Goal: Information Seeking & Learning: Learn about a topic

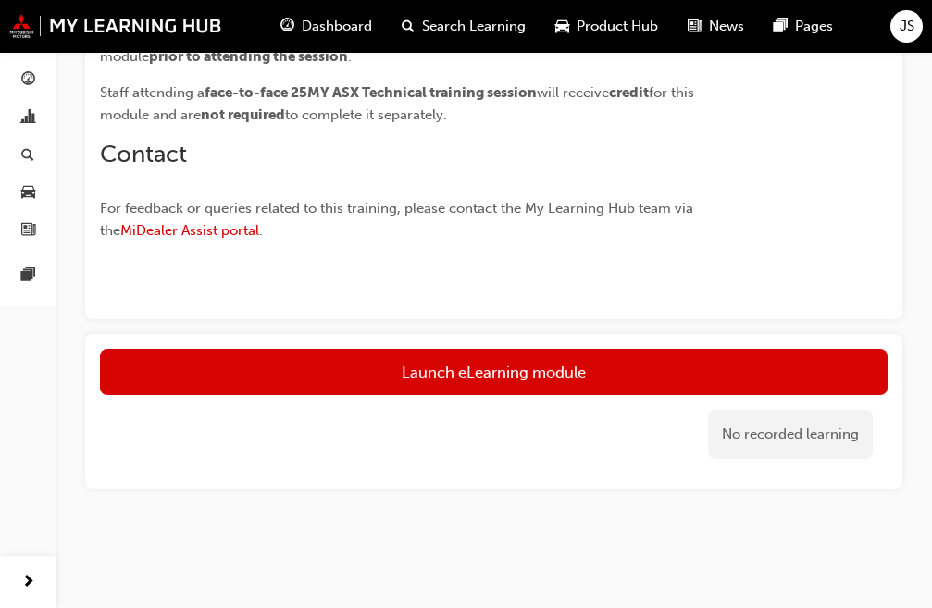
scroll to position [702, 0]
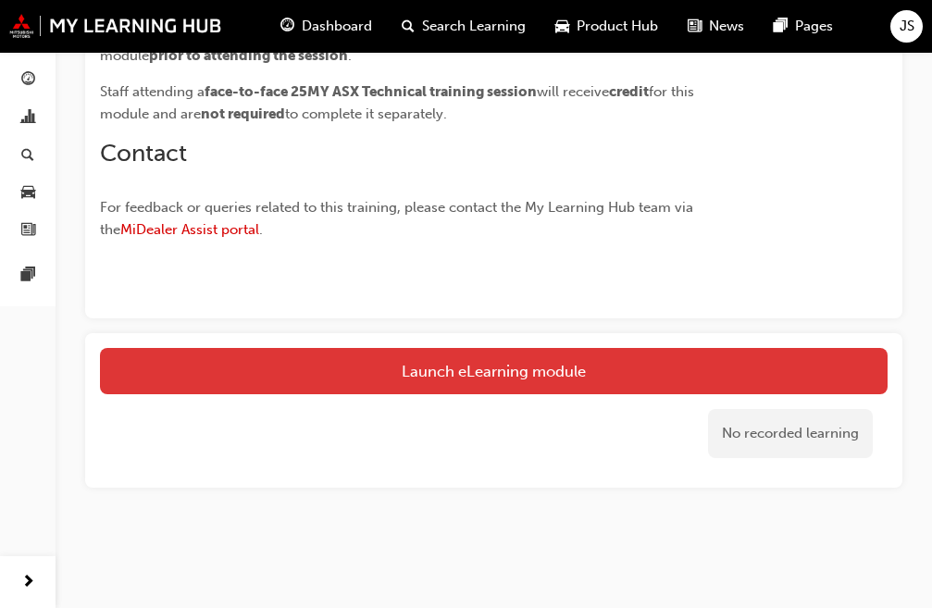
click at [453, 353] on link "Launch eLearning module" at bounding box center [493, 371] width 787 height 46
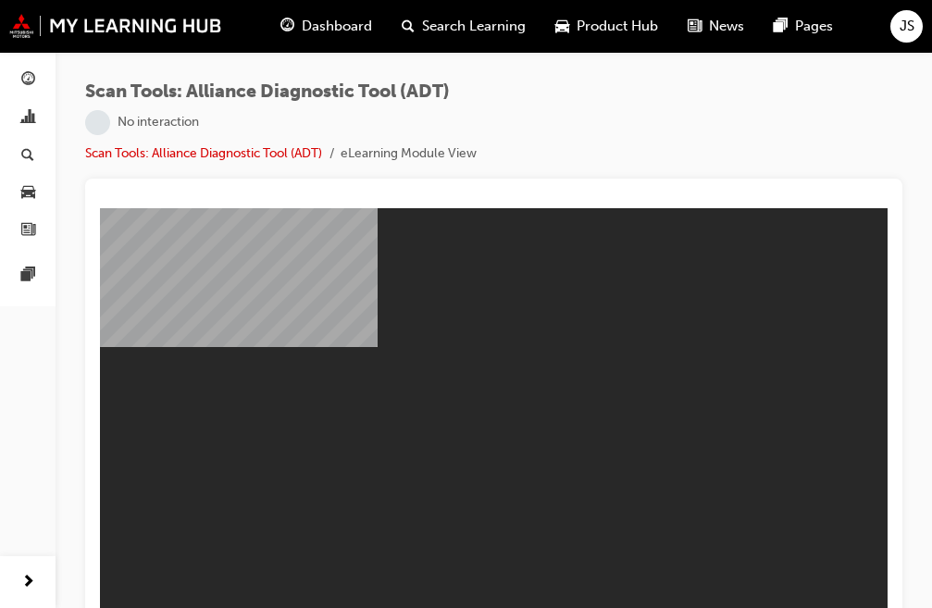
scroll to position [21, 0]
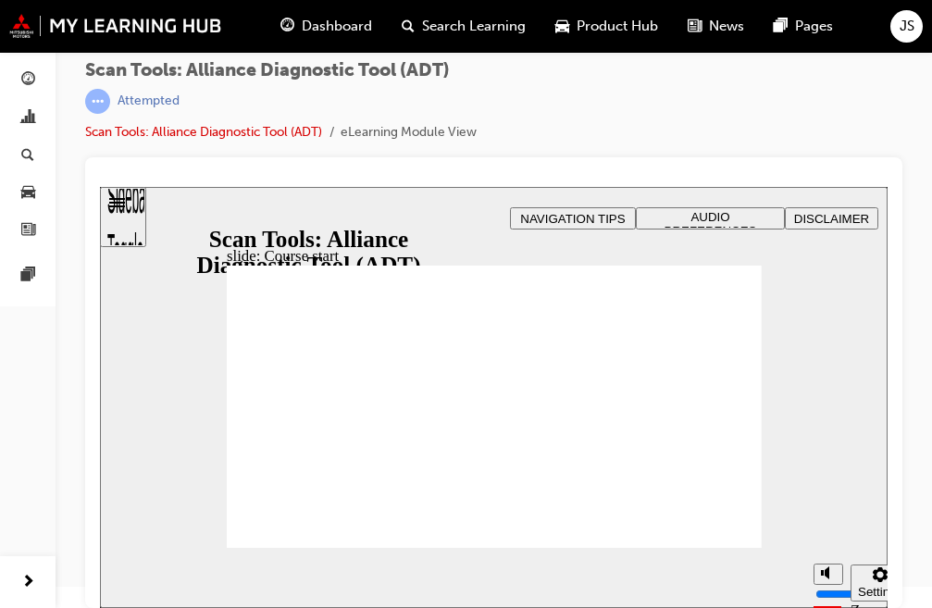
drag, startPoint x: 934, startPoint y: 296, endPoint x: 767, endPoint y: 192, distance: 196.6
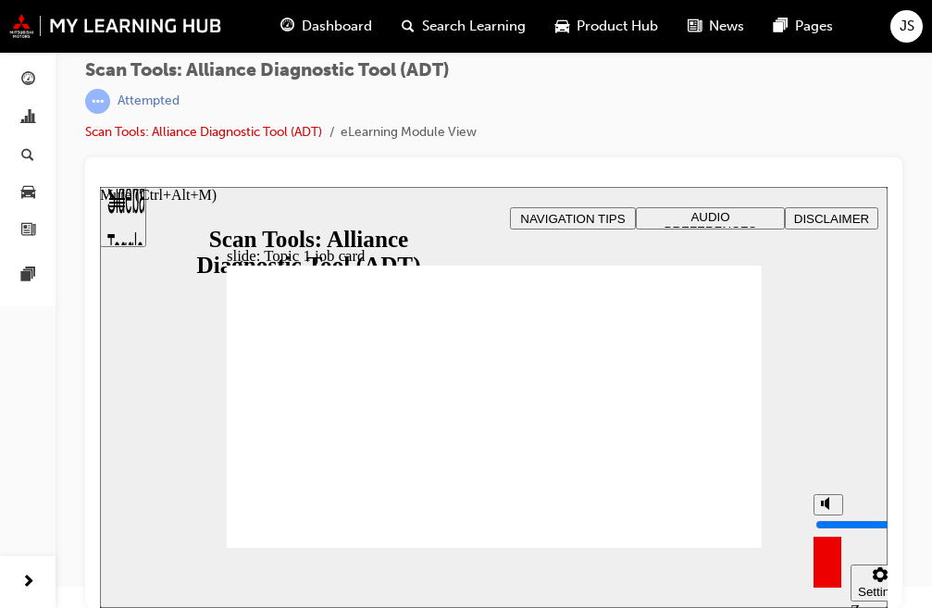
drag, startPoint x: 822, startPoint y: 505, endPoint x: 835, endPoint y: 415, distance: 90.7
click at [835, 517] on input "volume" at bounding box center [874, 524] width 119 height 15
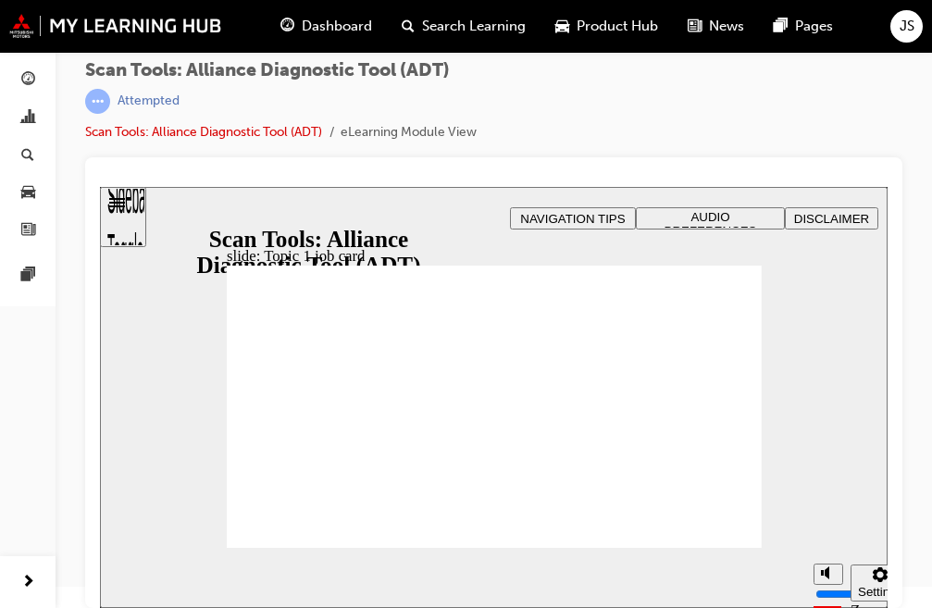
drag, startPoint x: 682, startPoint y: 494, endPoint x: 718, endPoint y: 487, distance: 36.8
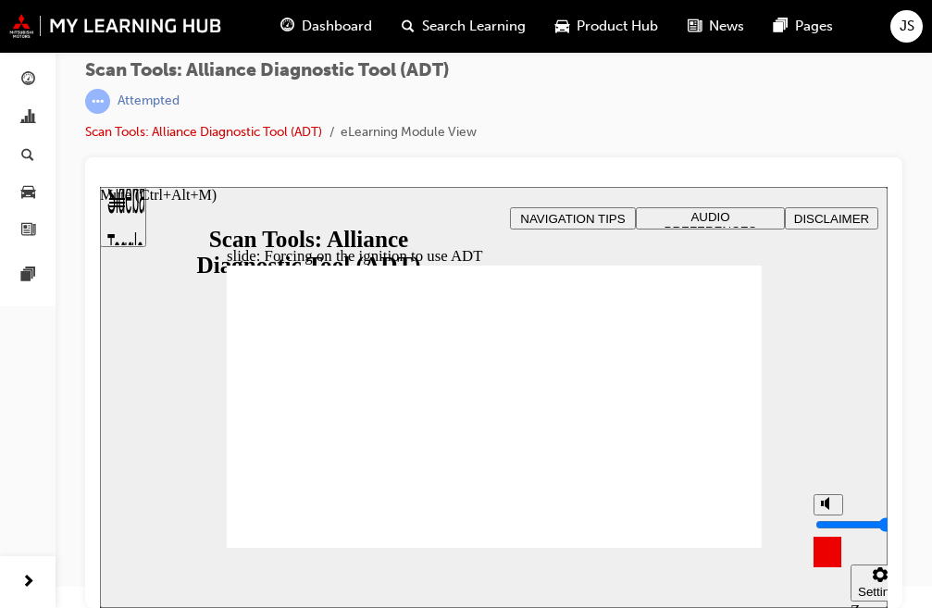
drag, startPoint x: 825, startPoint y: 499, endPoint x: 826, endPoint y: 514, distance: 15.8
type input "6"
click at [826, 517] on input "volume" at bounding box center [874, 524] width 119 height 15
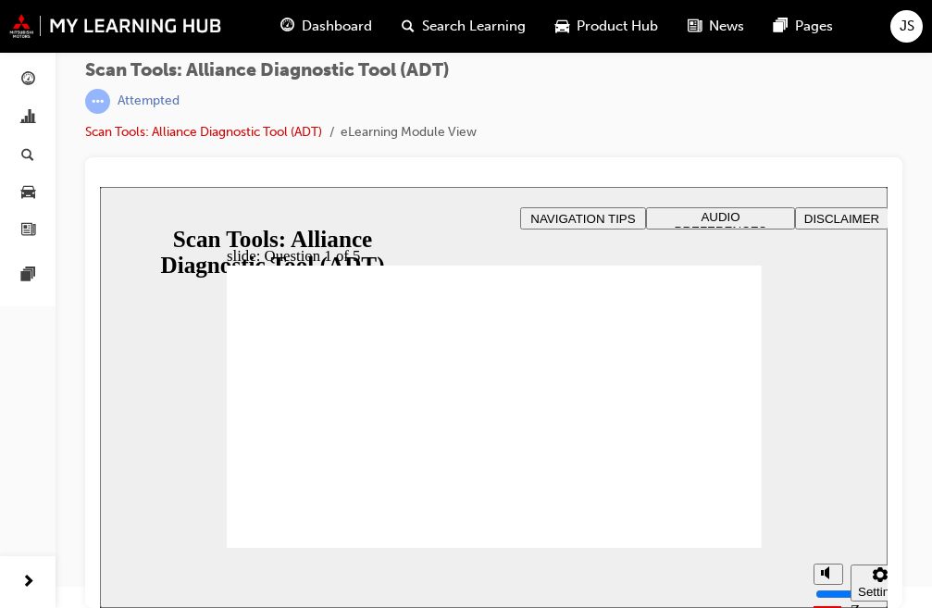
radio input "true"
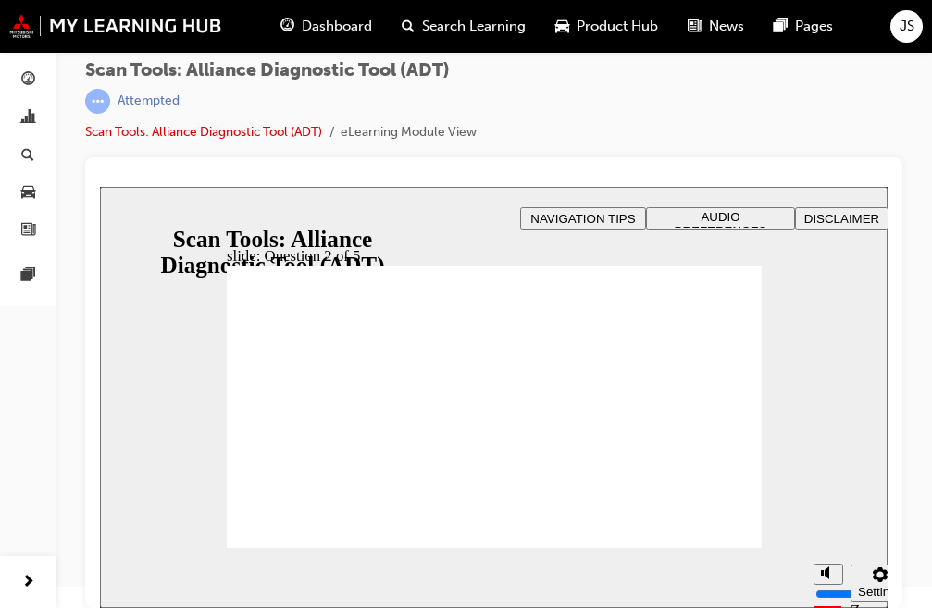
radio input "true"
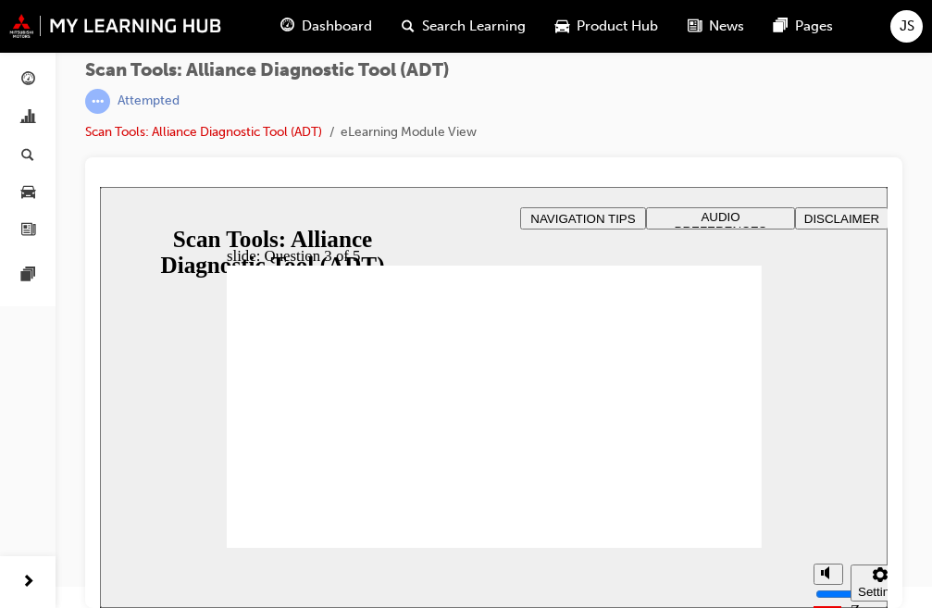
radio input "true"
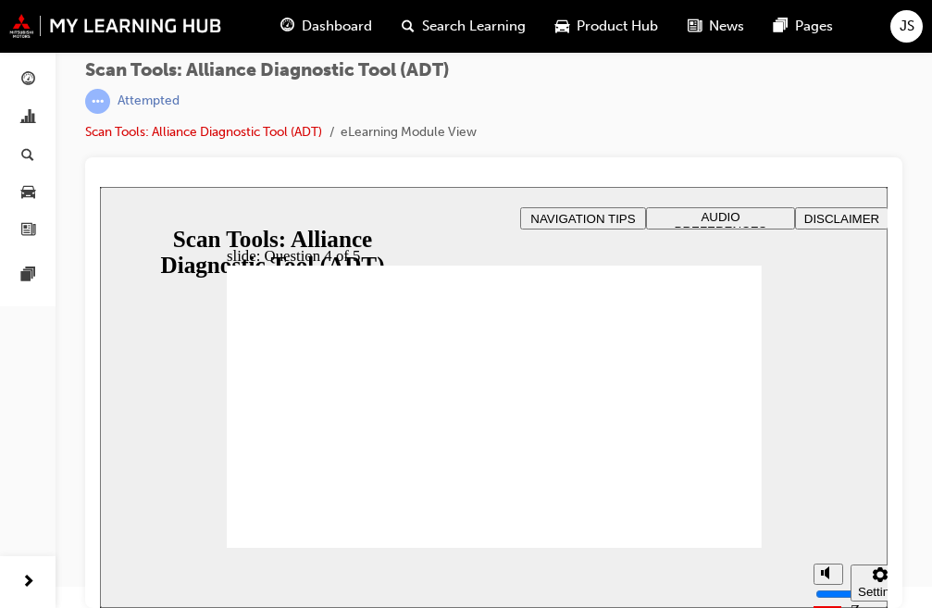
radio input "true"
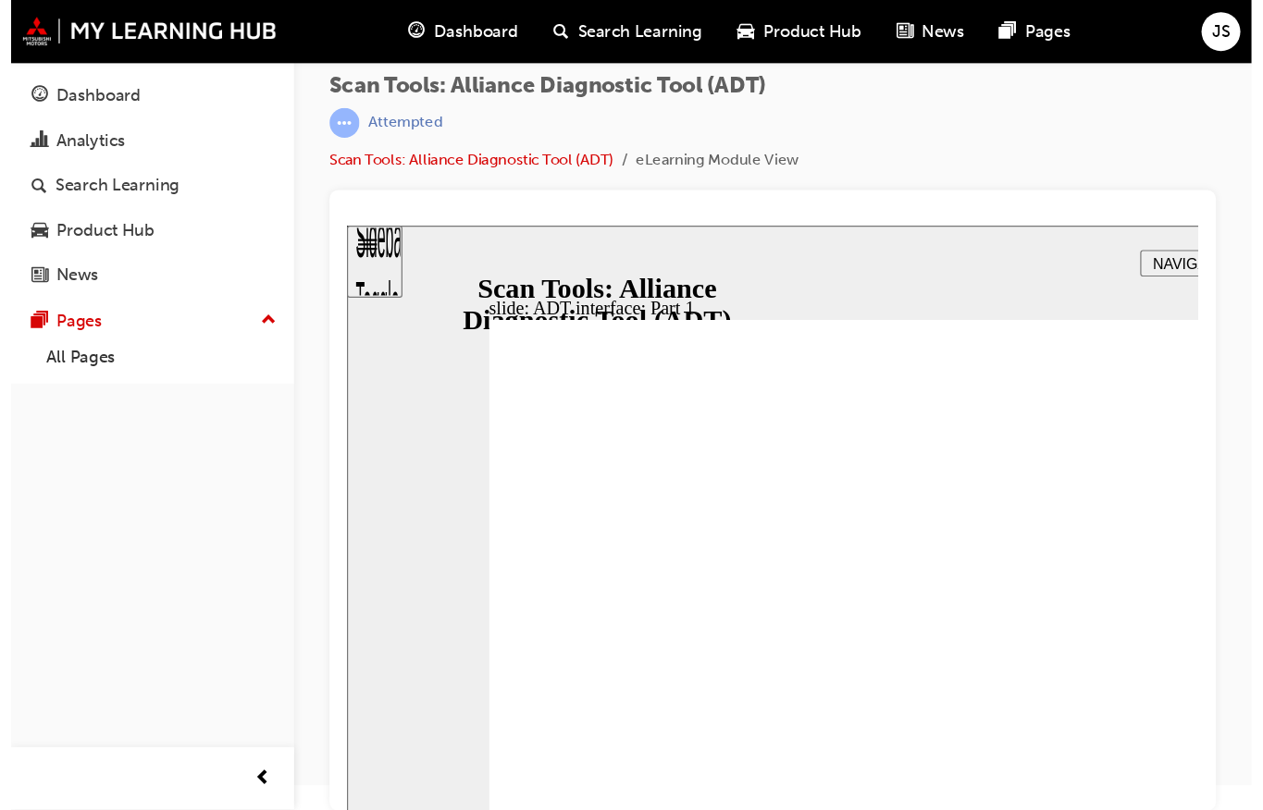
scroll to position [0, 0]
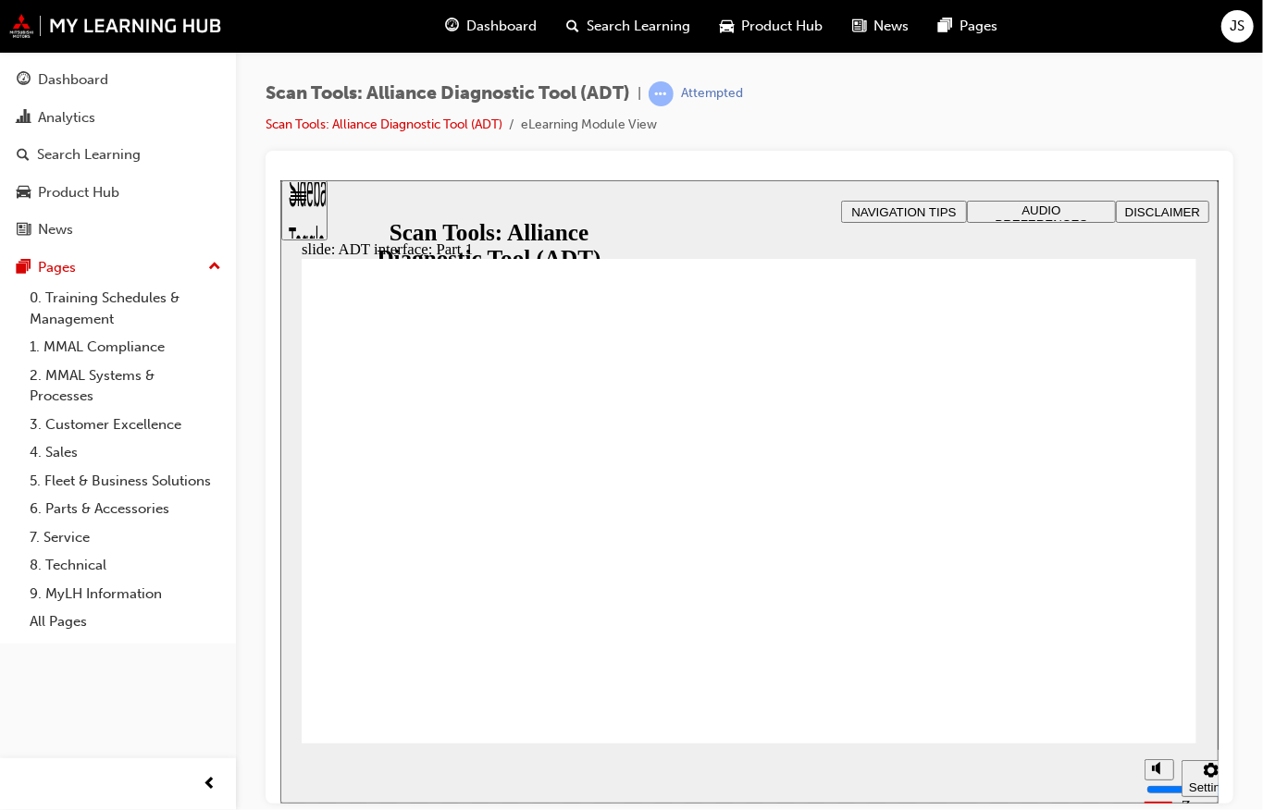
drag, startPoint x: 1155, startPoint y: 711, endPoint x: 1156, endPoint y: 702, distance: 9.3
type input "8"
click at [931, 607] on input "volume" at bounding box center [1204, 719] width 119 height 15
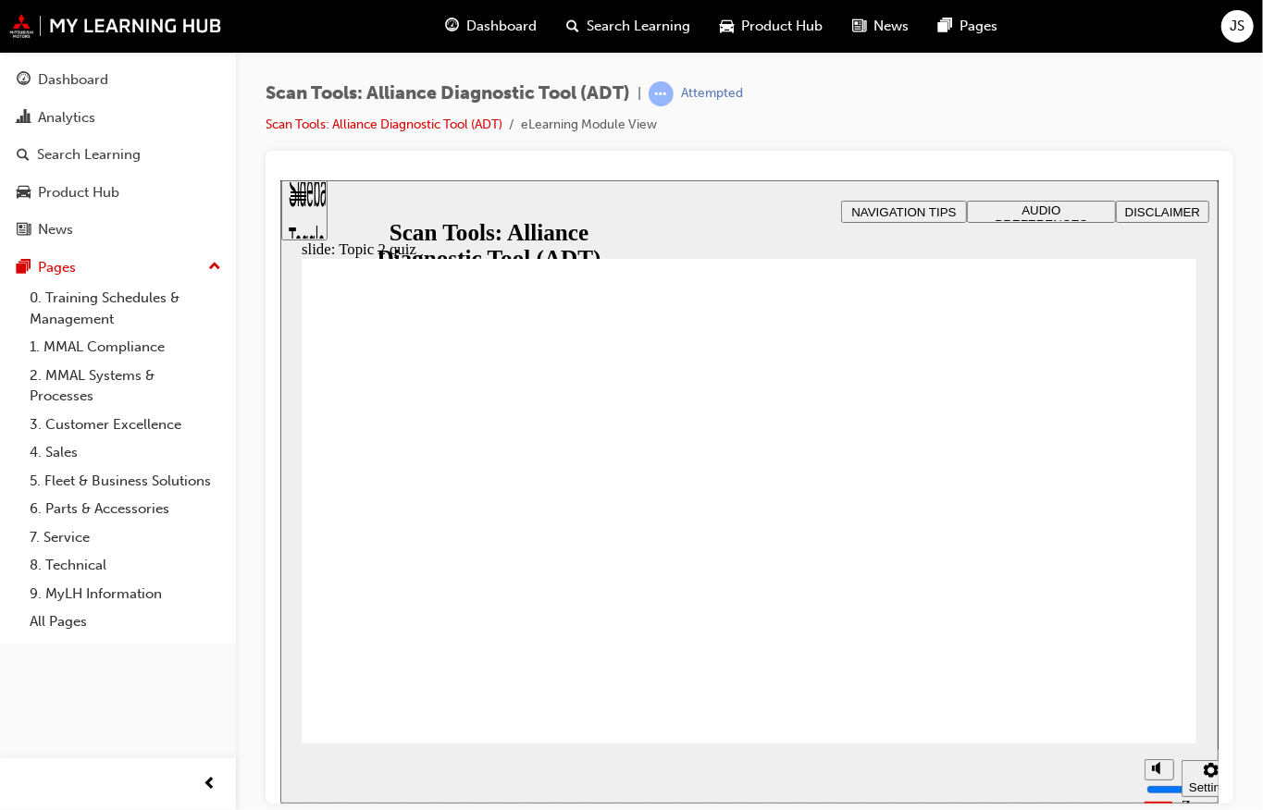
radio input "true"
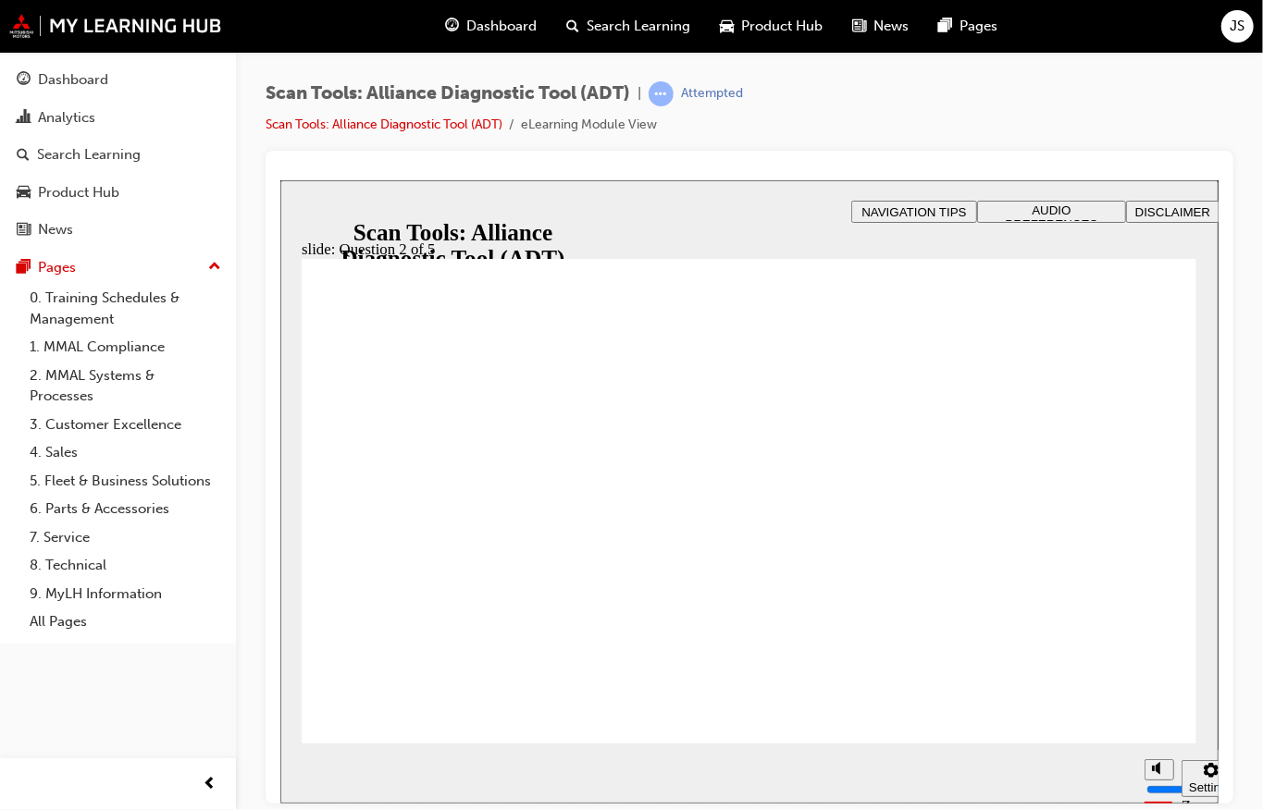
radio input "true"
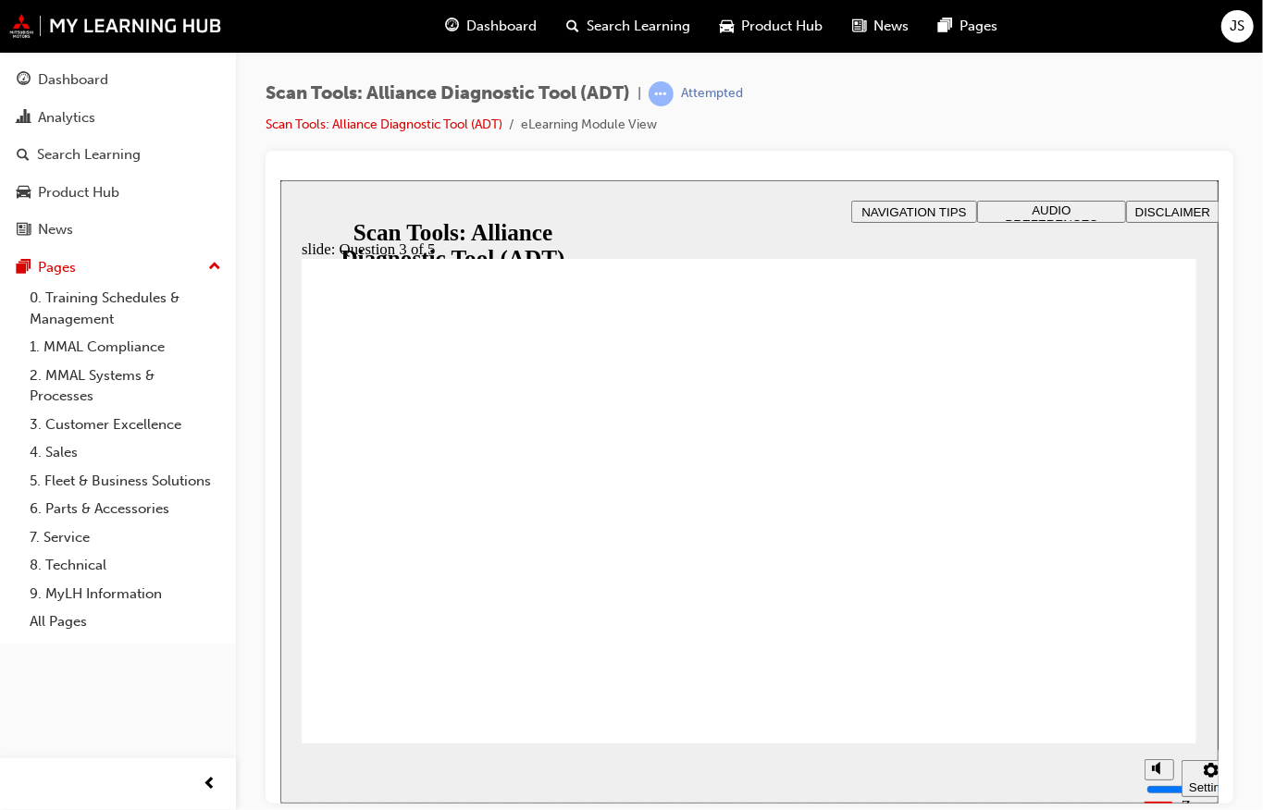
radio input "true"
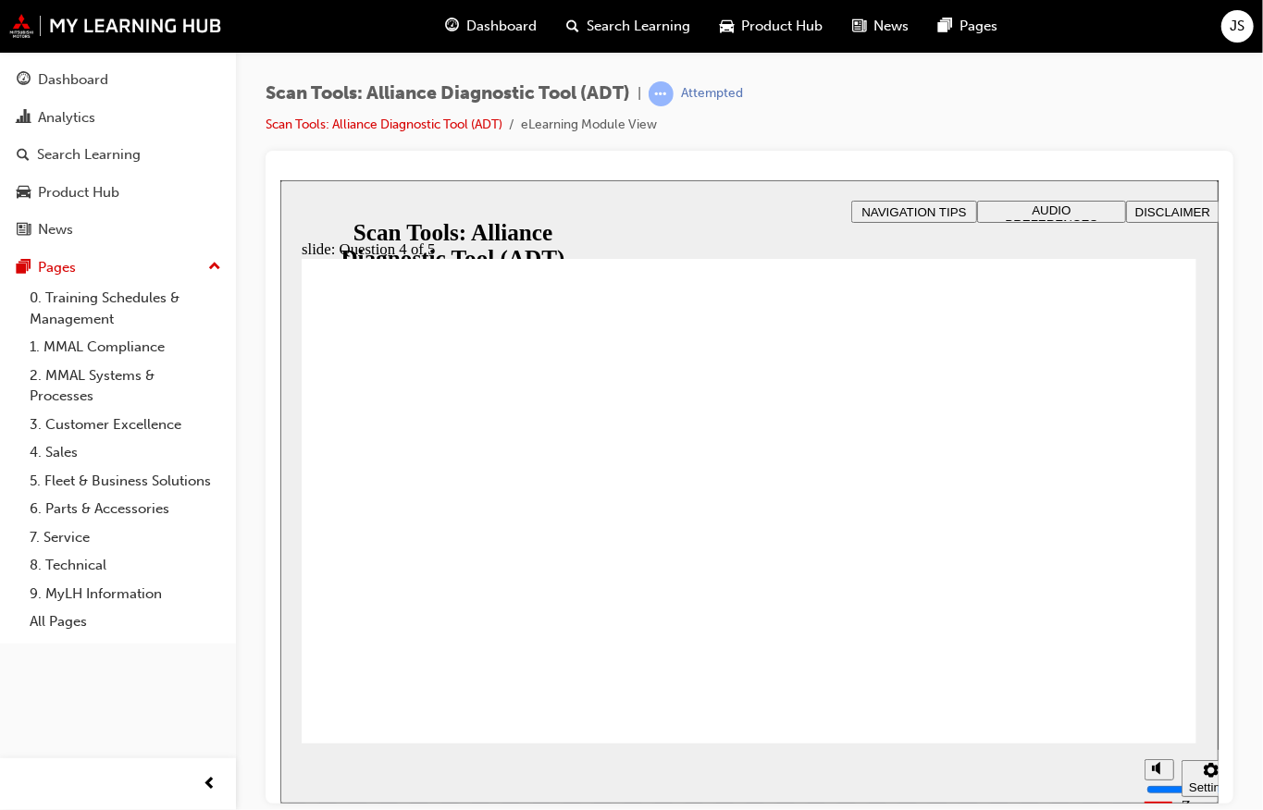
radio input "true"
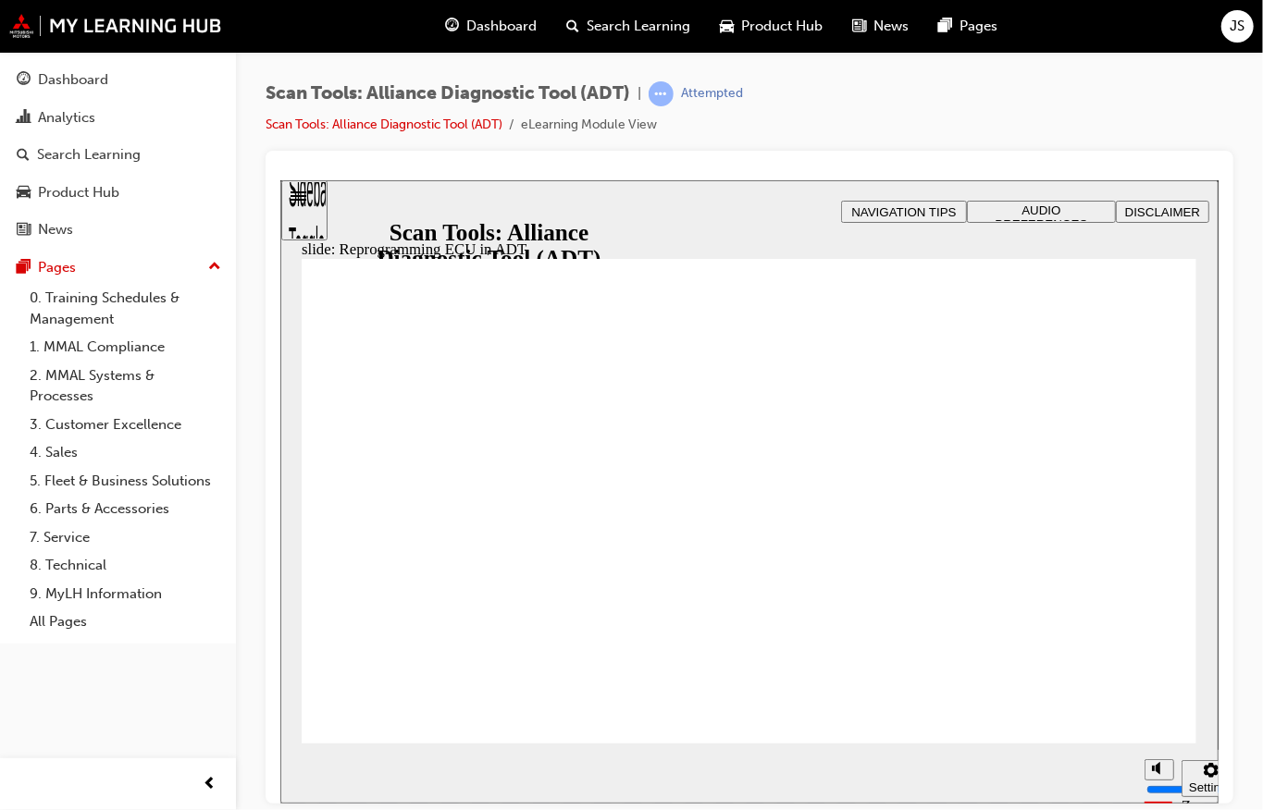
click at [931, 607] on section "Pause (Ctrl+Alt+P) Replay (Ctrl+Alt+R) Playback speed Playback Speed 2 1.75 1.5" at bounding box center [748, 773] width 938 height 60
radio input "true"
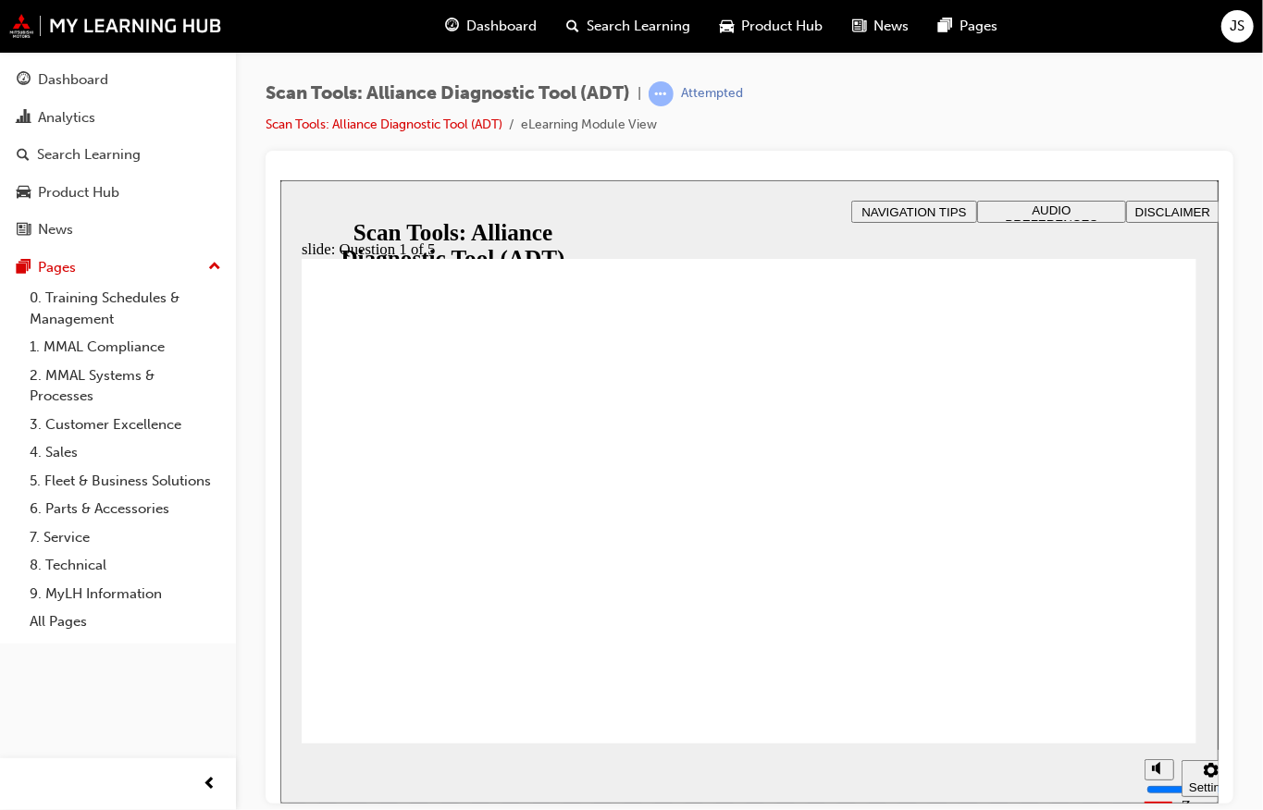
radio input "true"
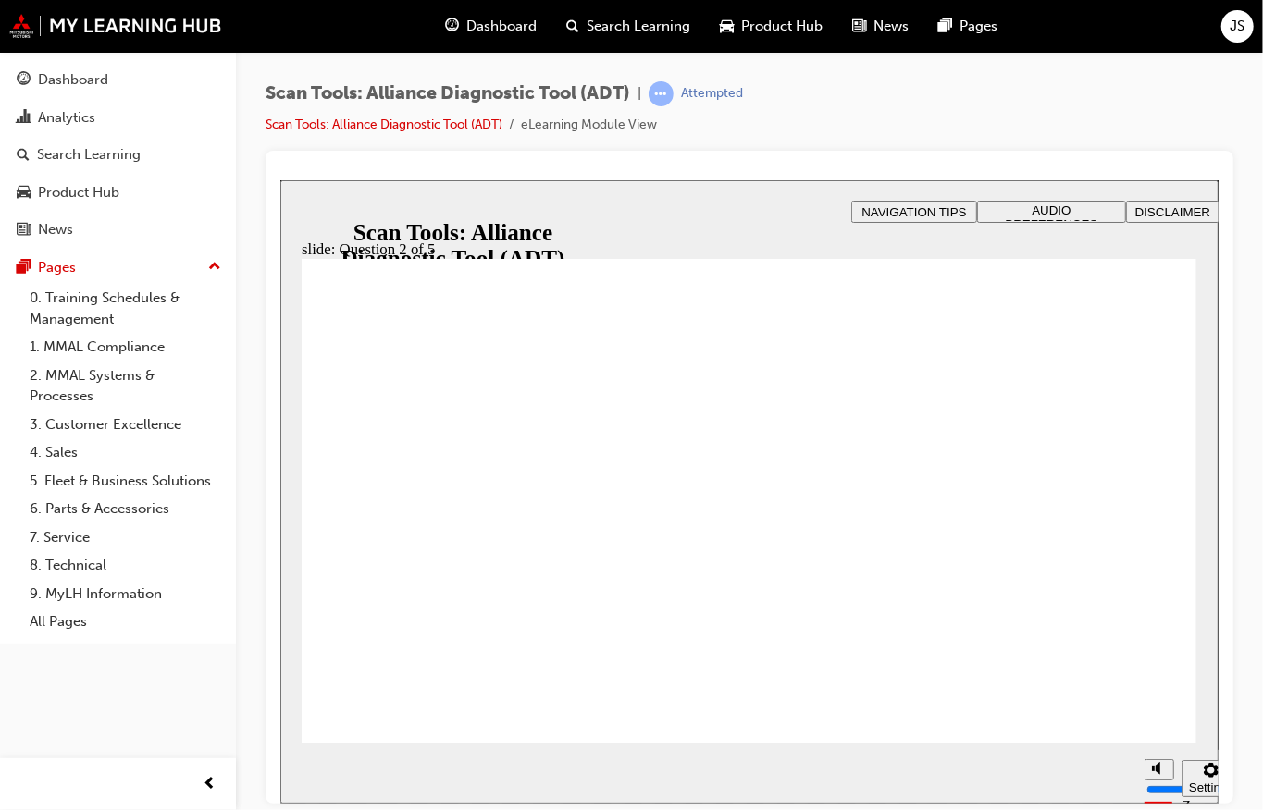
radio input "true"
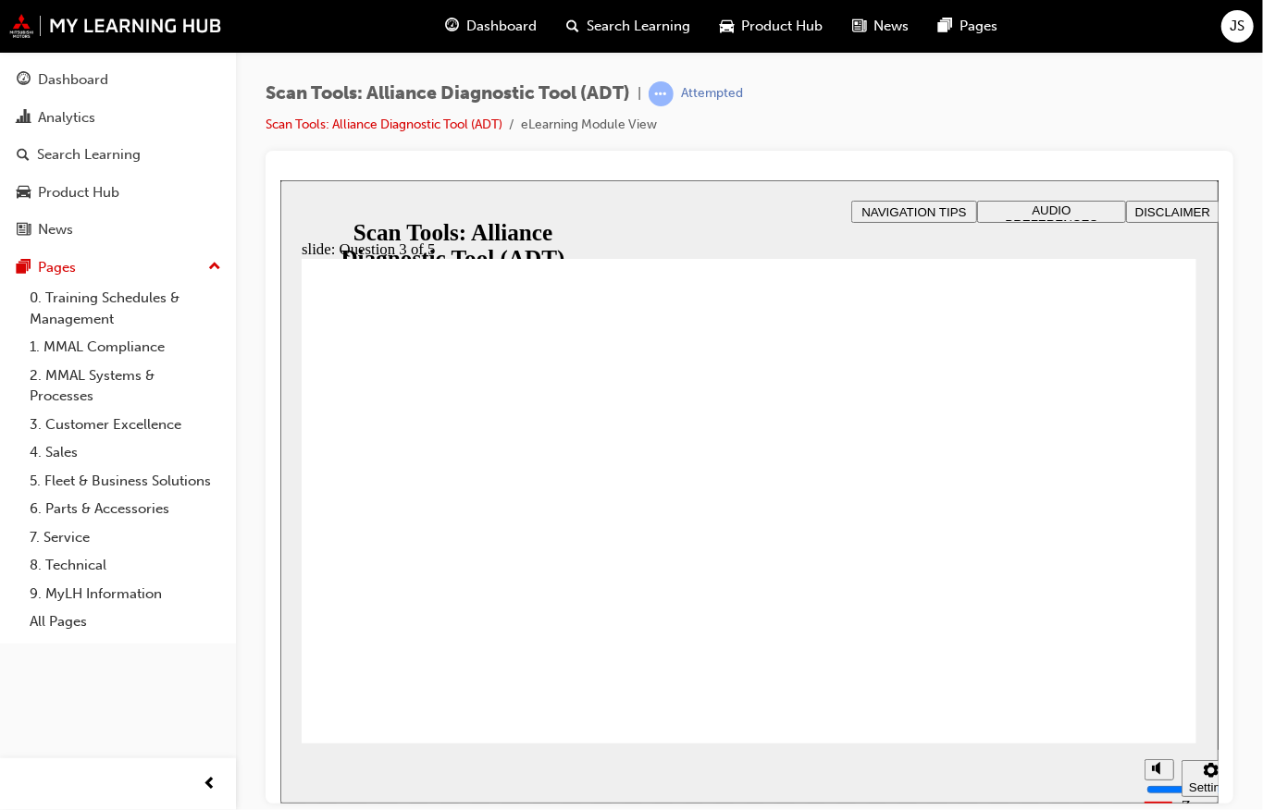
radio input "true"
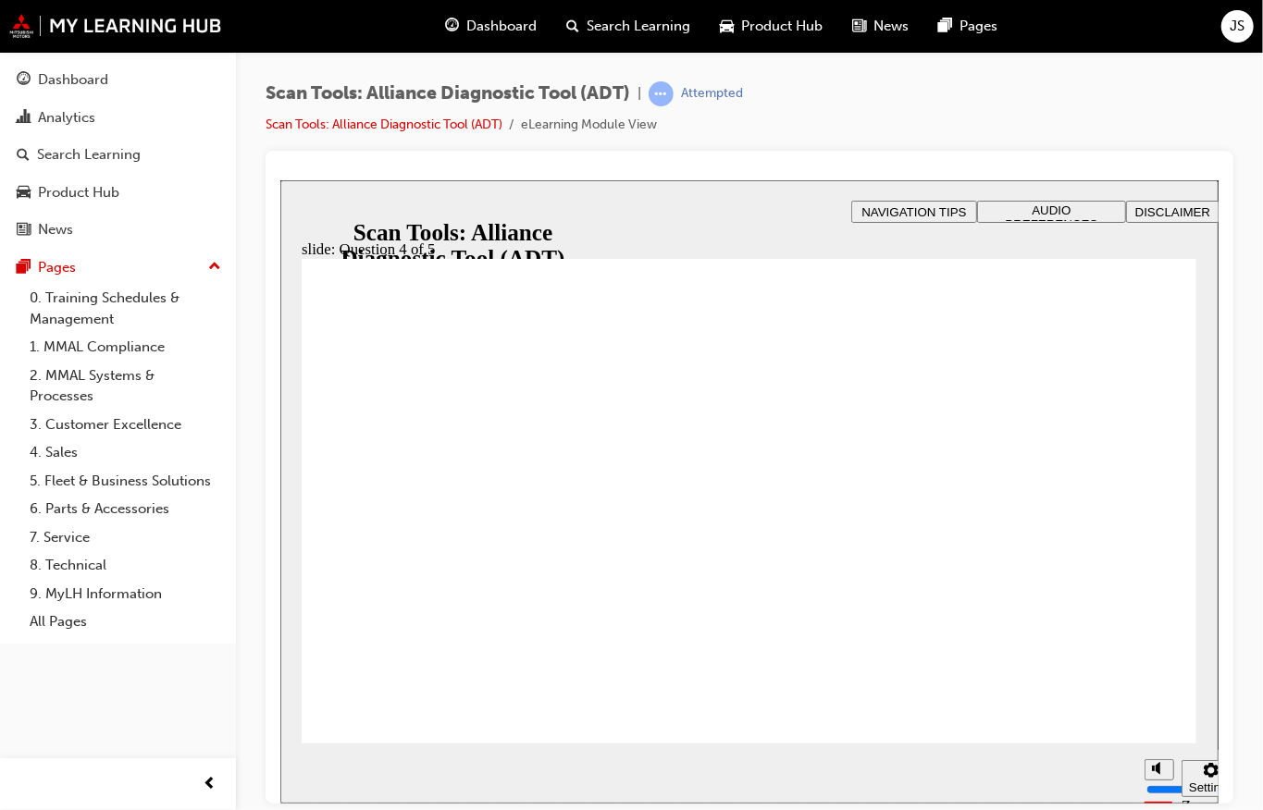
radio input "true"
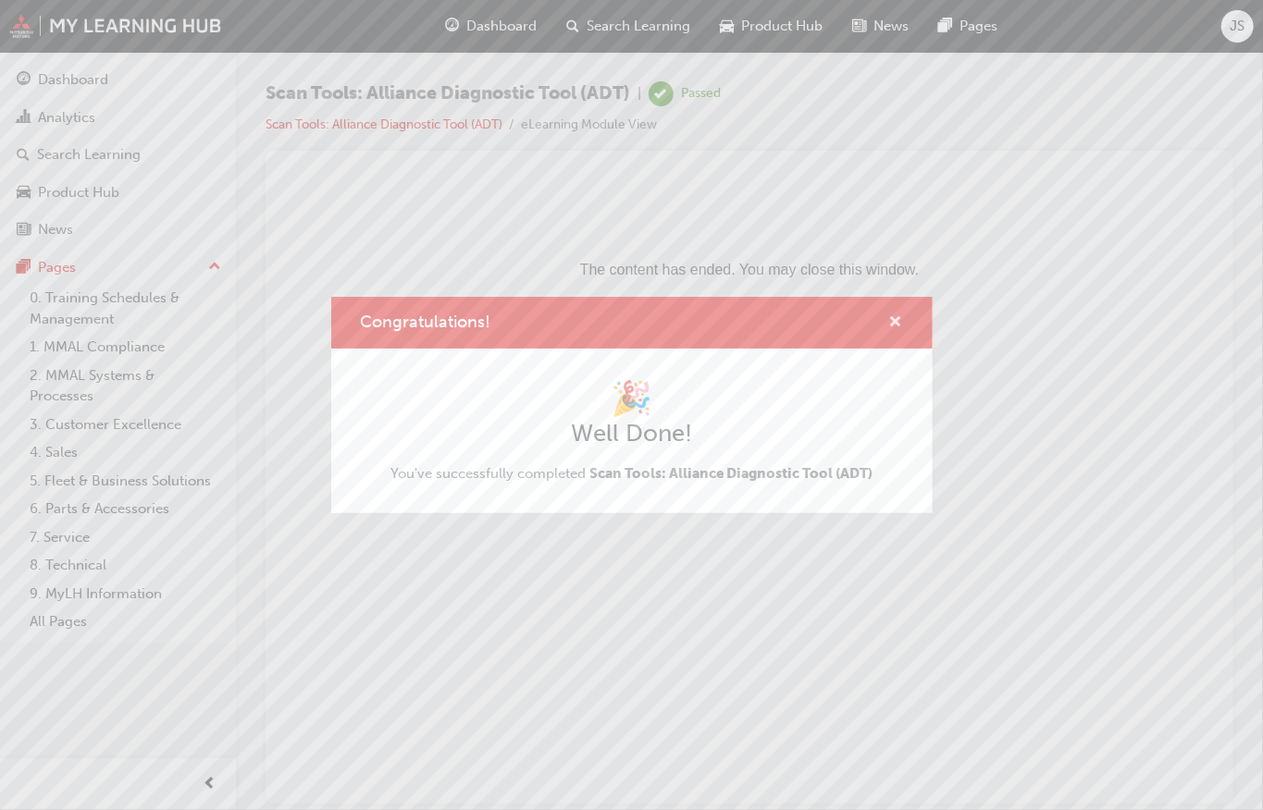
click at [893, 315] on span "cross-icon" at bounding box center [896, 323] width 14 height 17
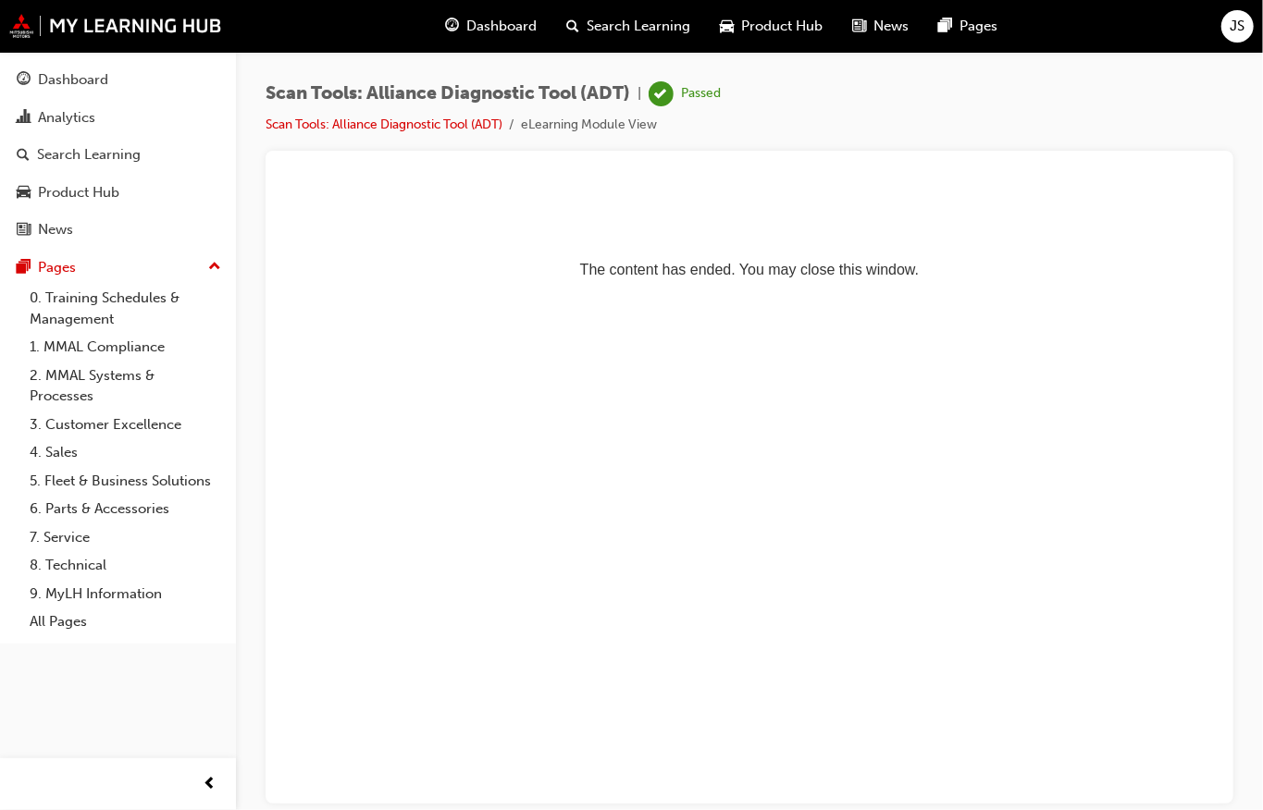
click at [931, 292] on html "The content has ended. You may close this window." at bounding box center [748, 235] width 938 height 113
click at [931, 28] on div "JS" at bounding box center [1237, 26] width 32 height 32
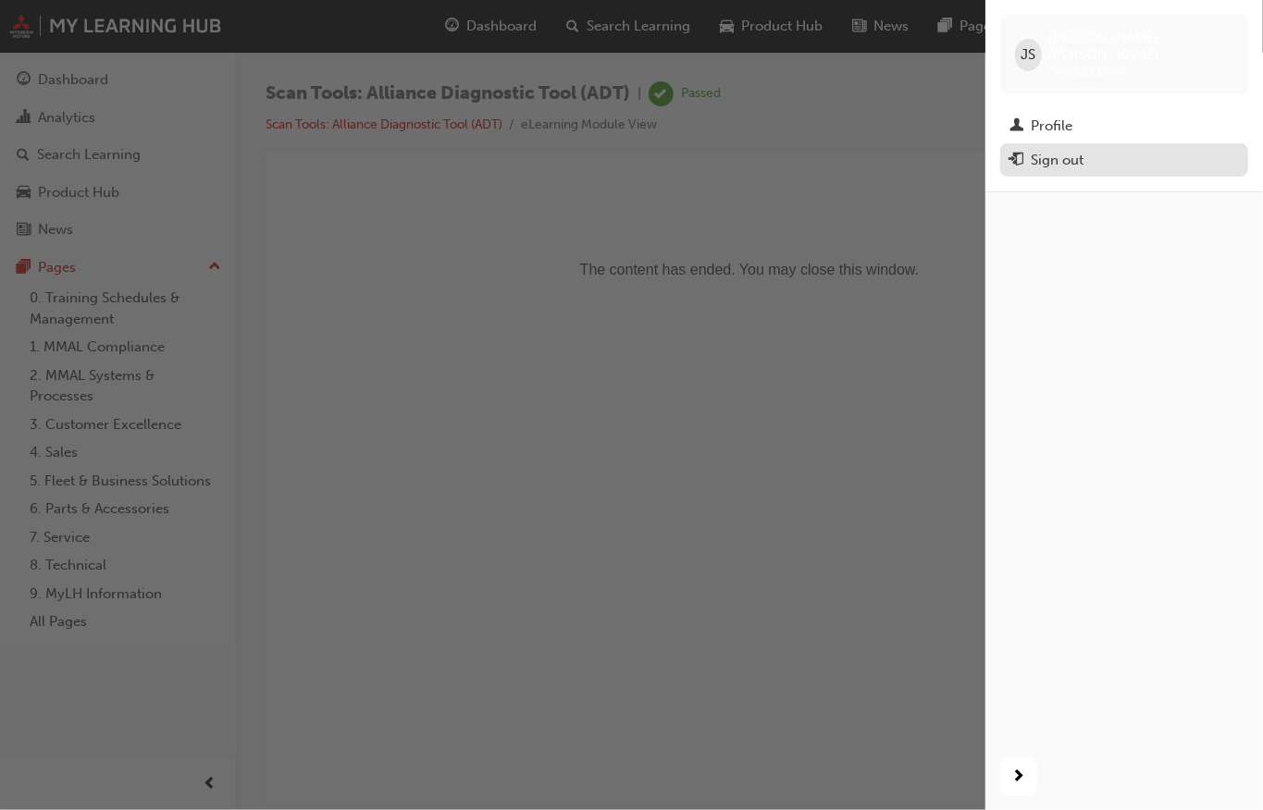
click at [931, 149] on div "Sign out" at bounding box center [1123, 160] width 229 height 23
